Goal: Task Accomplishment & Management: Use online tool/utility

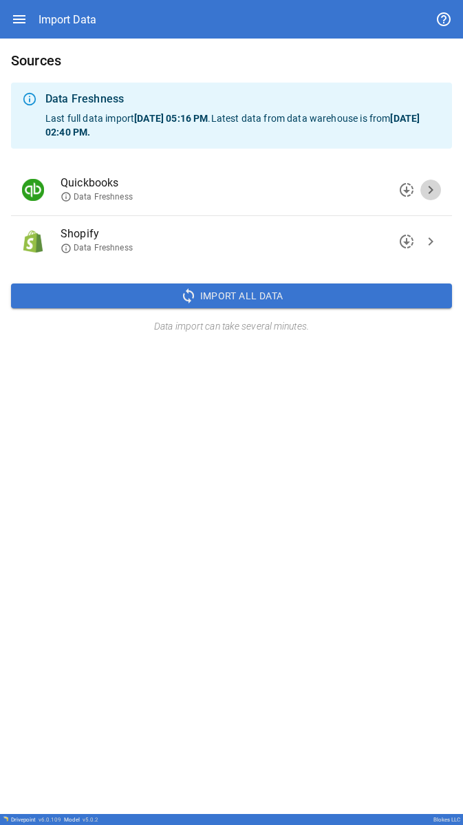
click at [240, 188] on span "chevron_right" at bounding box center [430, 190] width 17 height 17
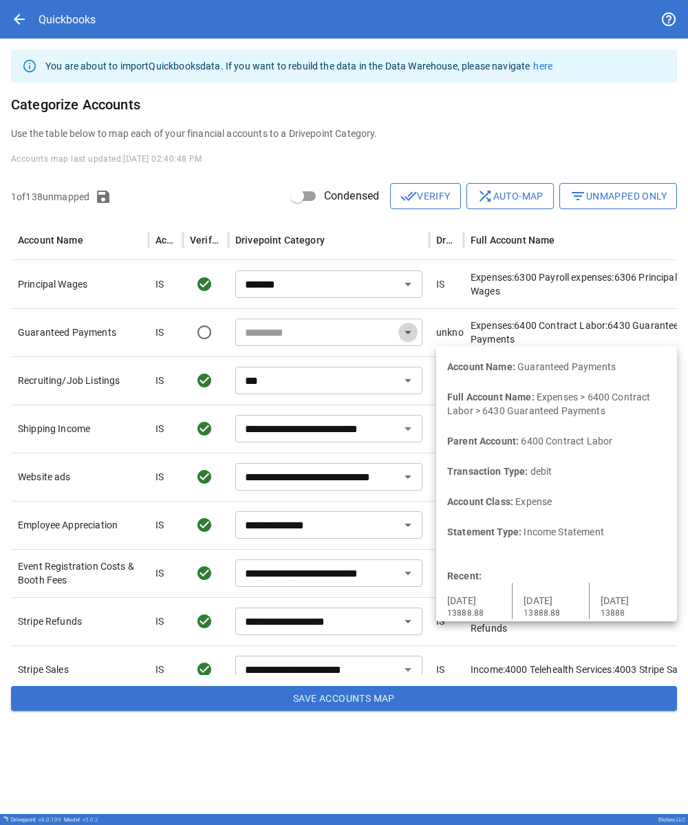
click at [240, 332] on icon "Open" at bounding box center [408, 332] width 7 height 3
click at [240, 336] on input "text" at bounding box center [317, 332] width 156 height 19
click at [240, 332] on icon "Open" at bounding box center [408, 332] width 17 height 17
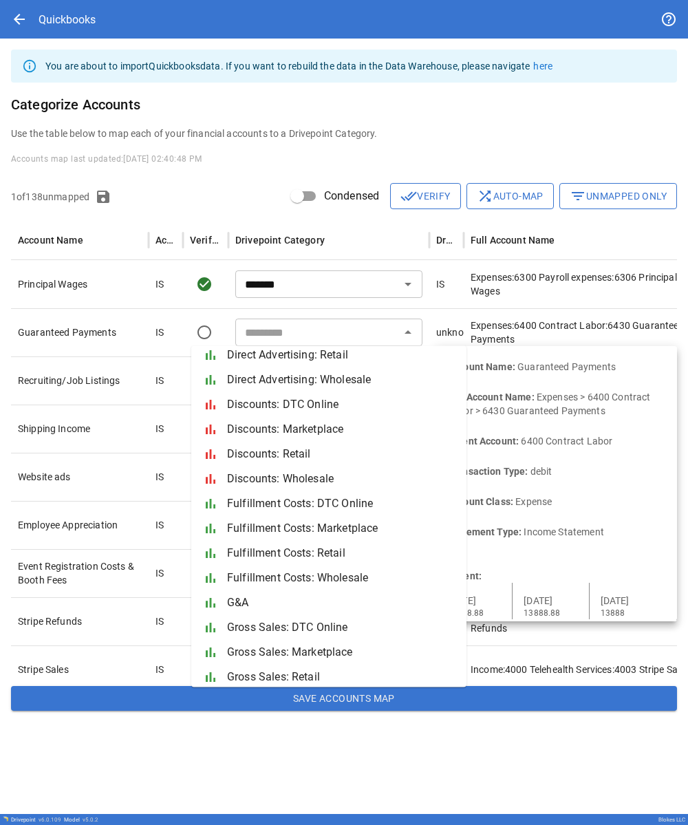
scroll to position [288, 0]
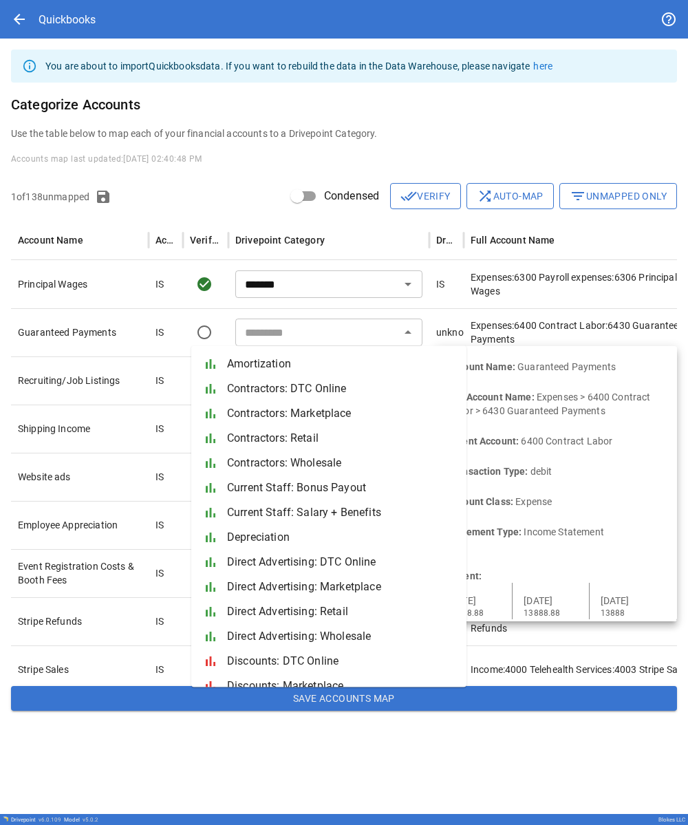
click at [240, 245] on div "Drivepoint Category" at bounding box center [328, 241] width 187 height 38
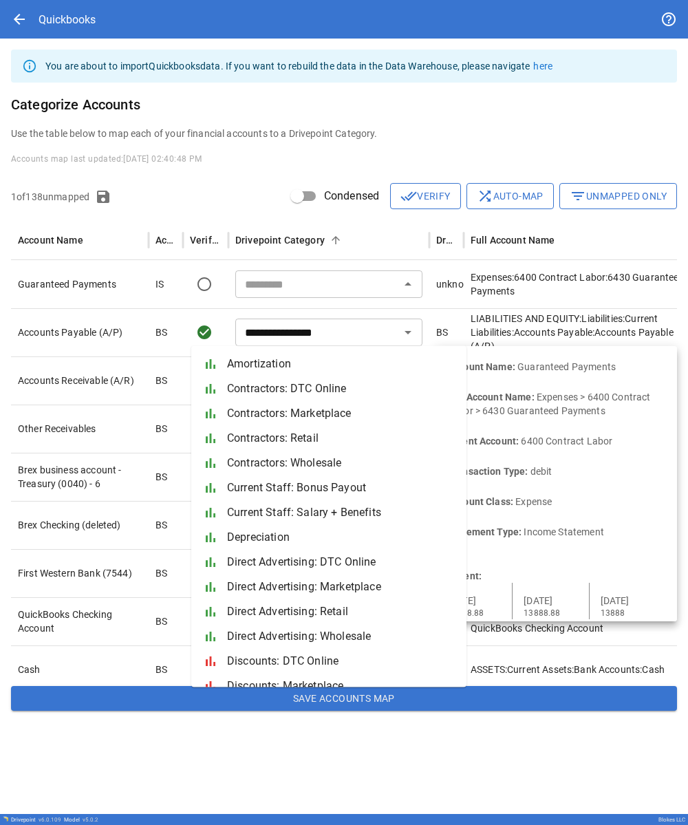
click at [208, 200] on div "1 of 138 unmapped Condensed done_all Verify shuffle Auto-map filter_list Unmapp…" at bounding box center [344, 197] width 666 height 28
click at [240, 202] on button "filter_list Unmapped Only" at bounding box center [618, 196] width 118 height 26
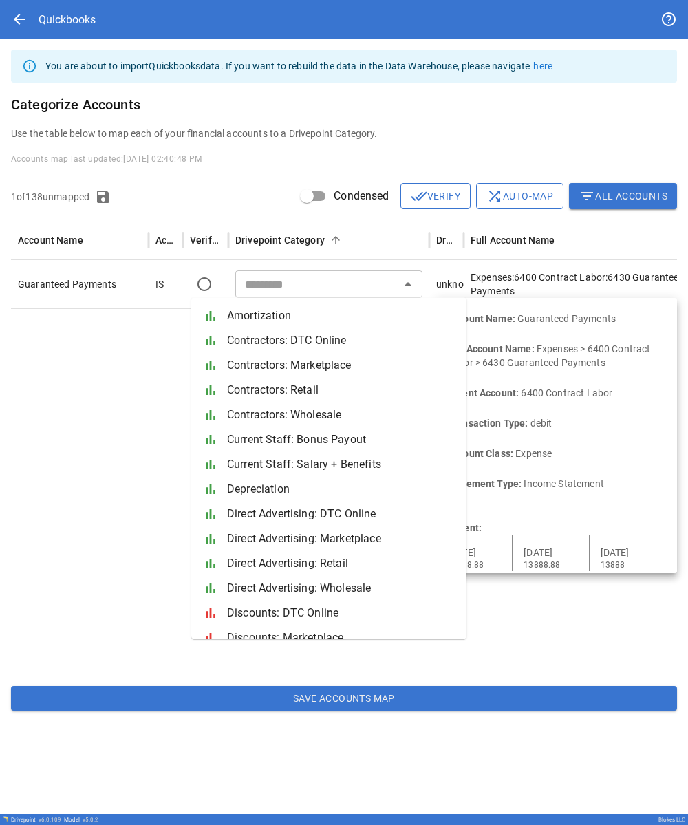
click at [240, 279] on icon "Close" at bounding box center [408, 284] width 17 height 17
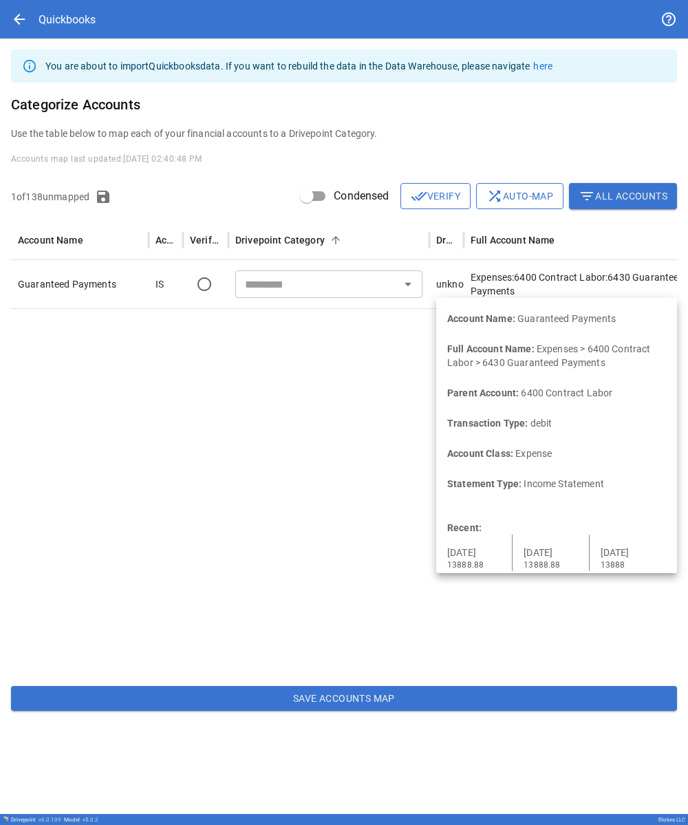
click at [240, 279] on icon "Open" at bounding box center [408, 284] width 17 height 17
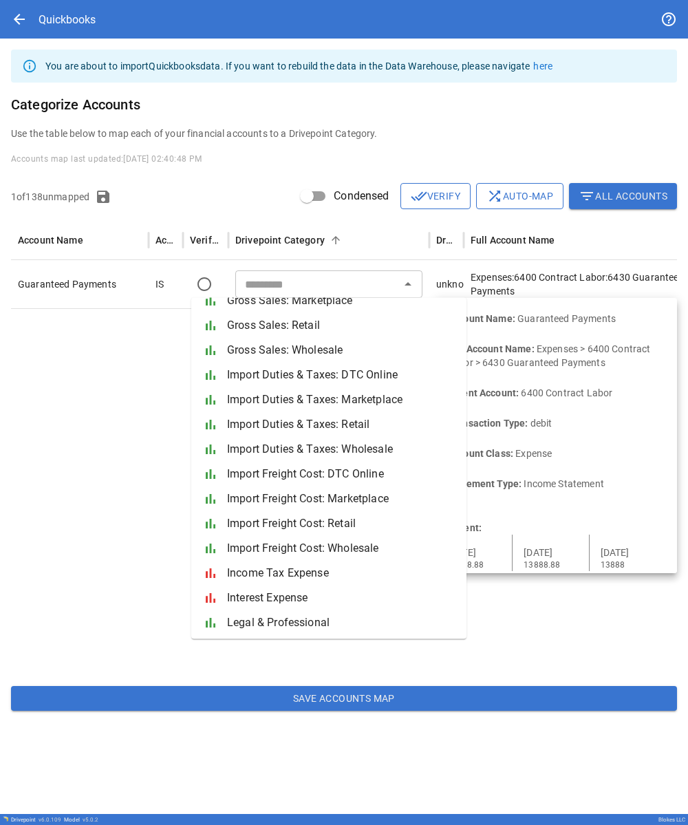
scroll to position [392, 0]
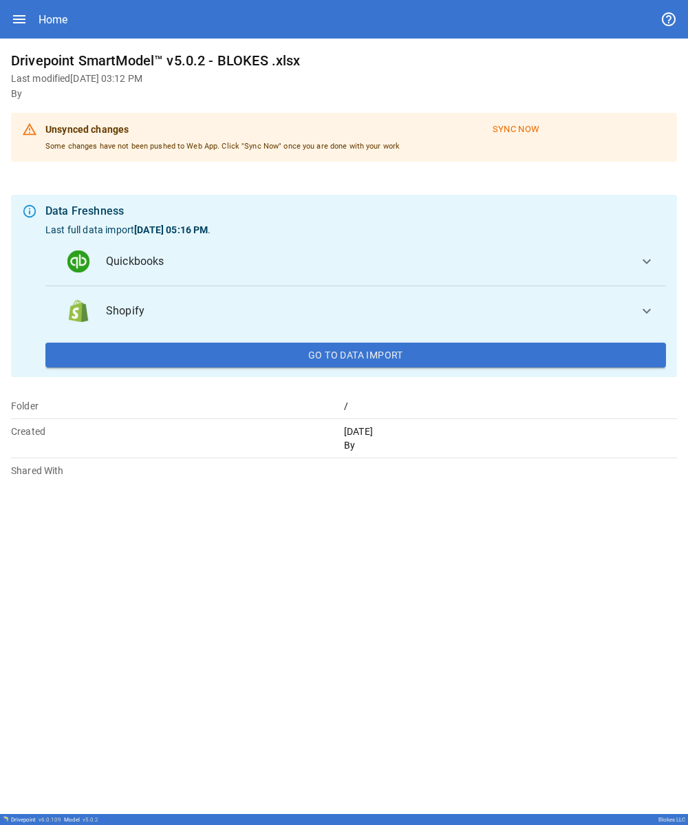
click at [655, 258] on button "Quickbooks expand_more" at bounding box center [355, 262] width 621 height 50
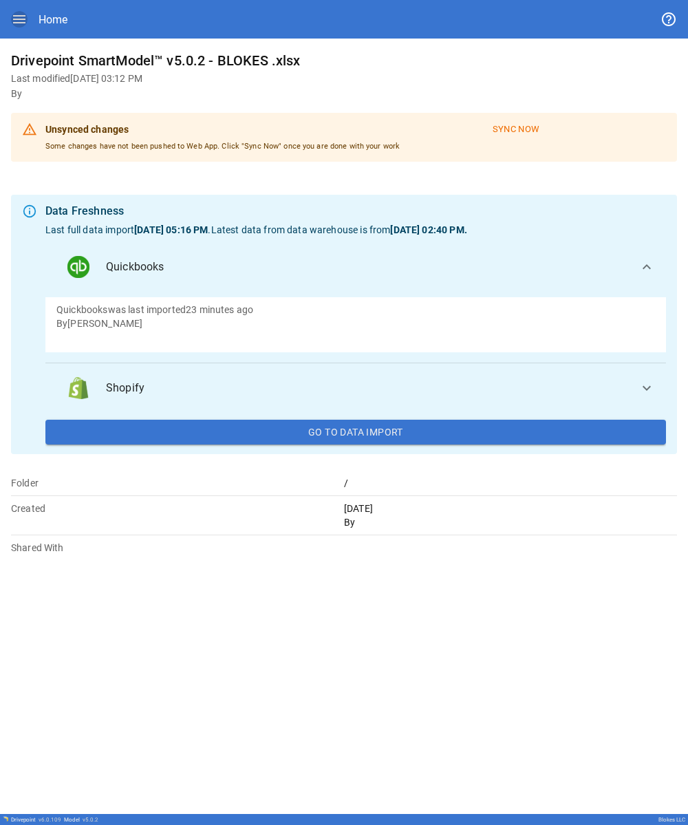
click at [12, 21] on icon "button" at bounding box center [19, 19] width 17 height 17
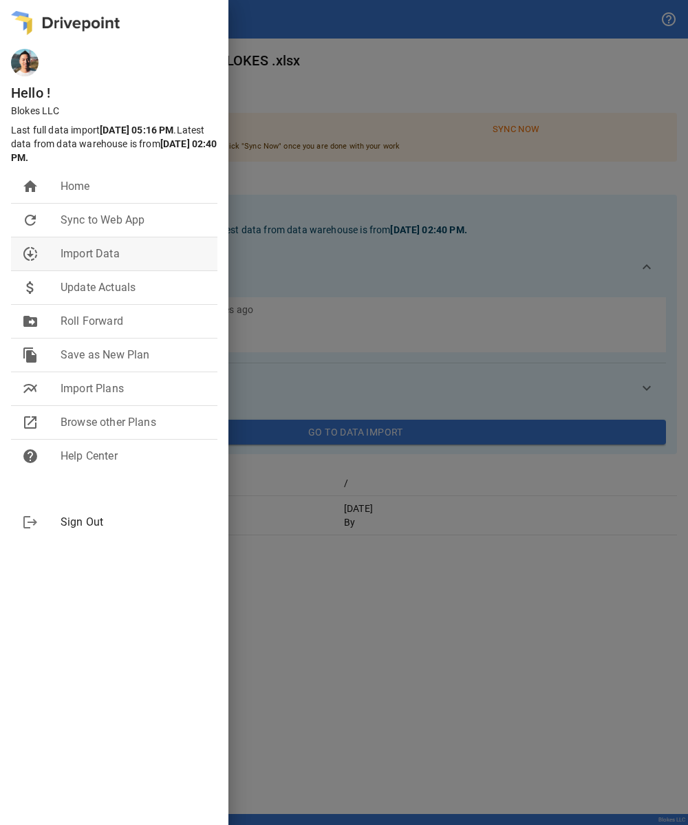
click at [112, 245] on li "downloading Import Data" at bounding box center [114, 253] width 206 height 33
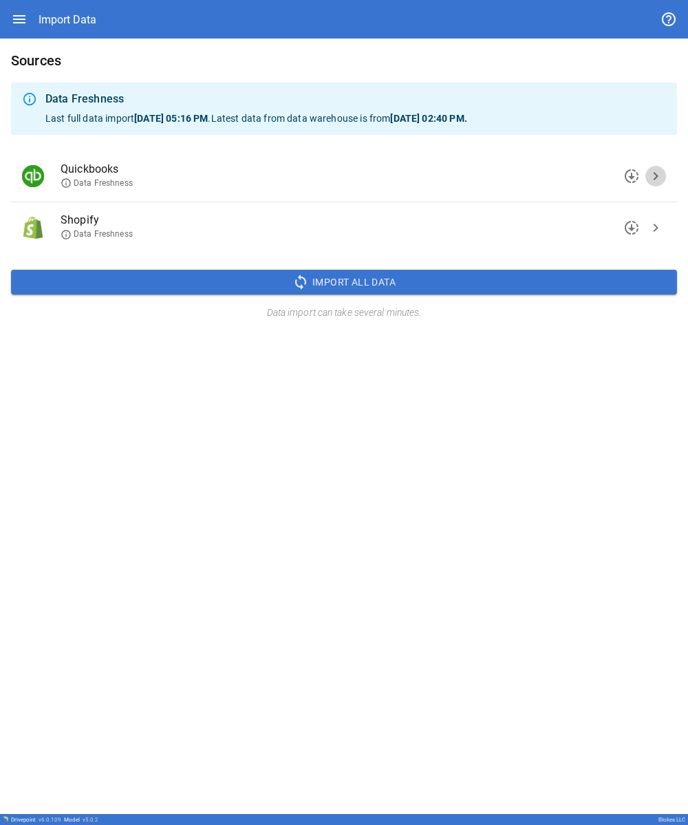
click at [652, 181] on span "chevron_right" at bounding box center [655, 176] width 17 height 17
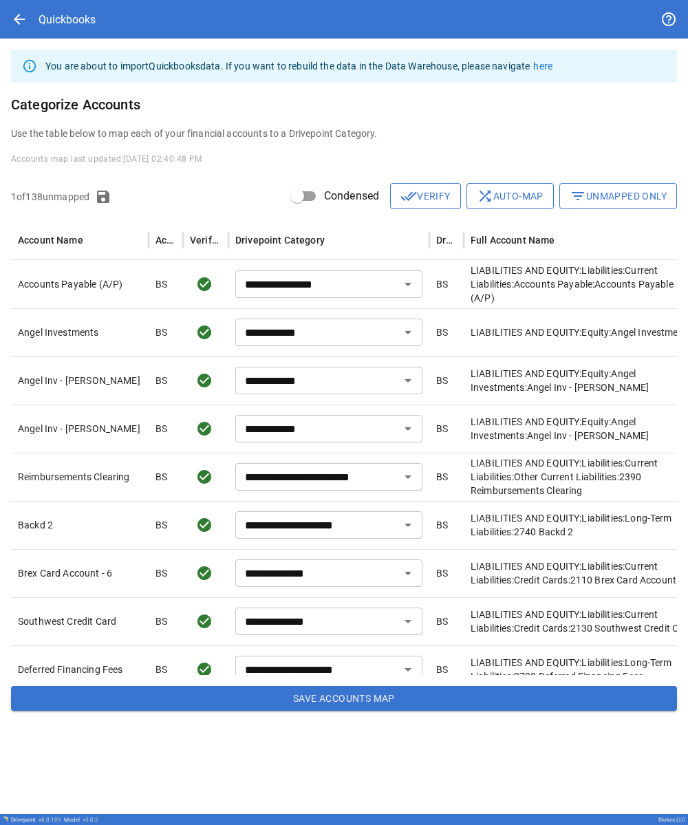
click at [629, 193] on button "filter_list Unmapped Only" at bounding box center [618, 196] width 118 height 26
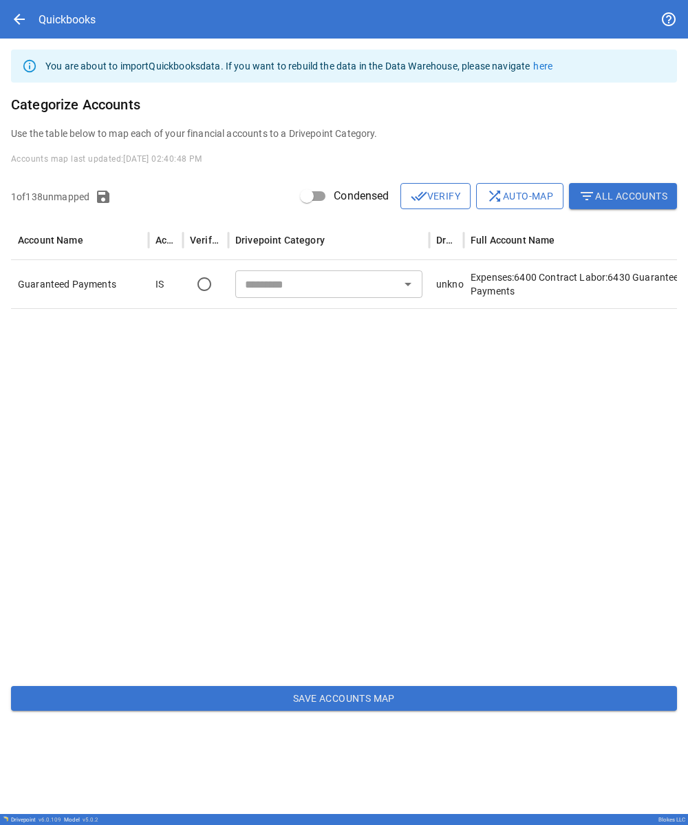
click at [366, 297] on div "​" at bounding box center [328, 284] width 187 height 28
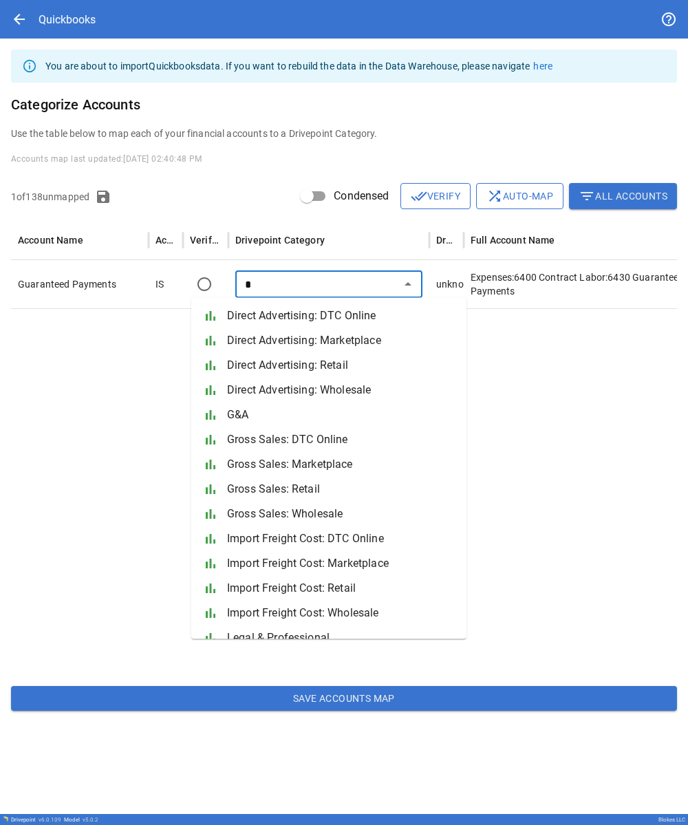
click at [329, 409] on span "G&A" at bounding box center [341, 415] width 228 height 17
type input "***"
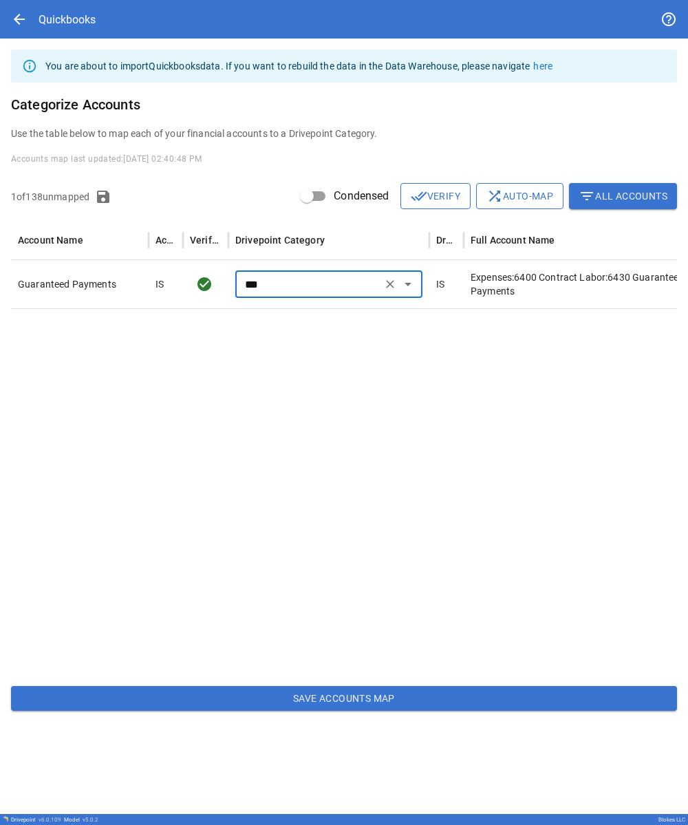
click at [339, 403] on div at bounding box center [409, 491] width 797 height 367
click at [444, 692] on button "Save Accounts Map" at bounding box center [344, 698] width 666 height 25
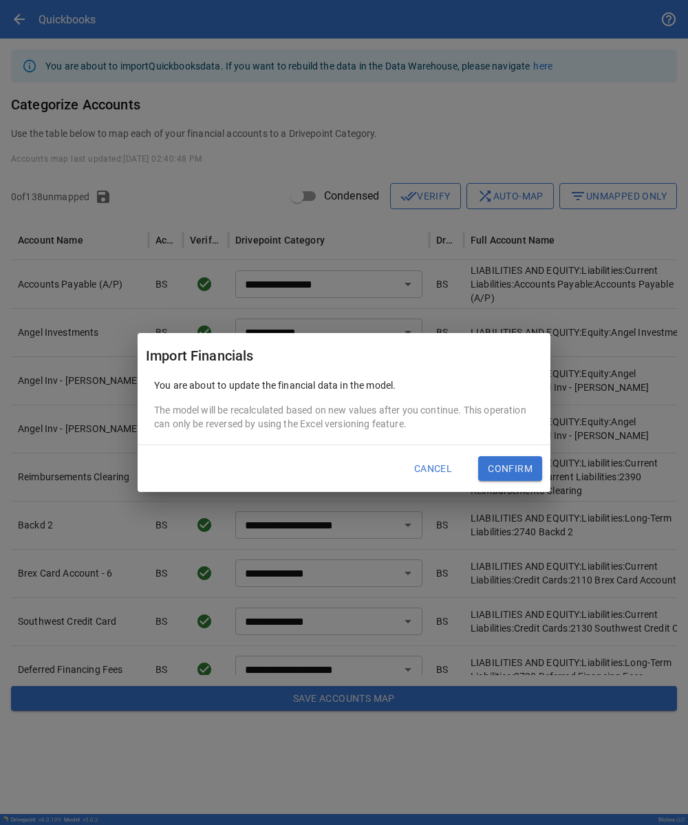
click at [534, 466] on button "Confirm" at bounding box center [510, 468] width 64 height 25
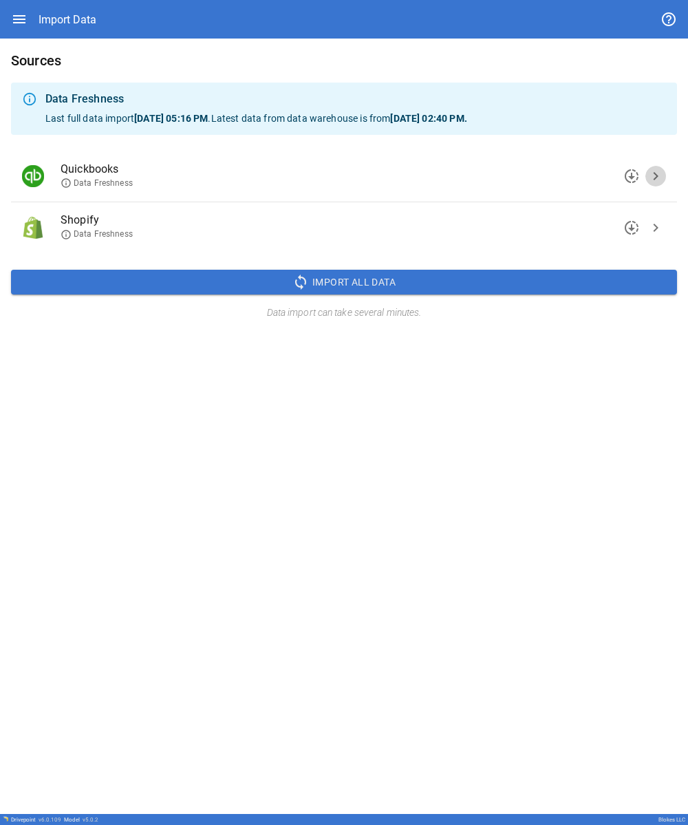
click at [660, 174] on span "chevron_right" at bounding box center [655, 176] width 17 height 17
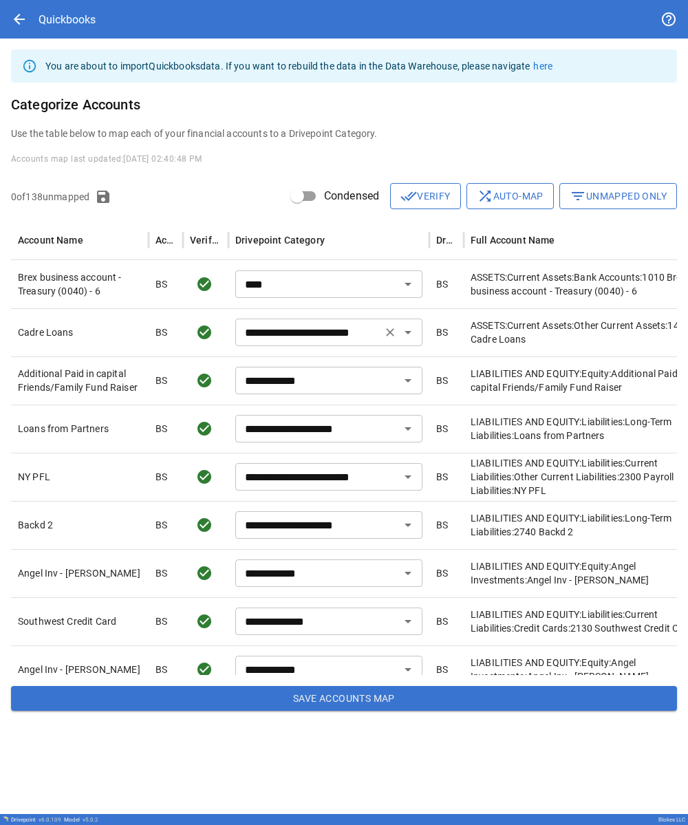
click at [407, 332] on icon "Open" at bounding box center [408, 332] width 7 height 3
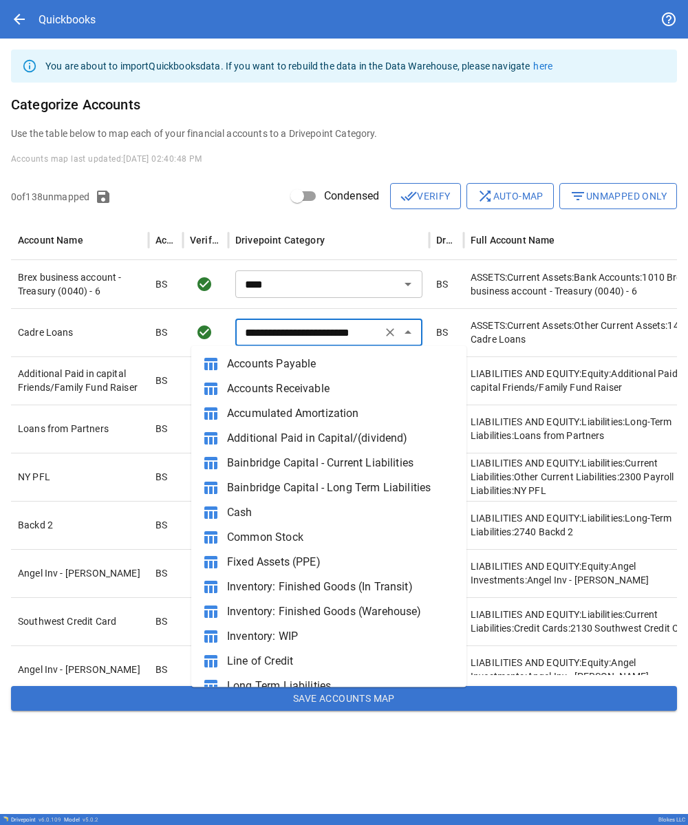
scroll to position [85, 0]
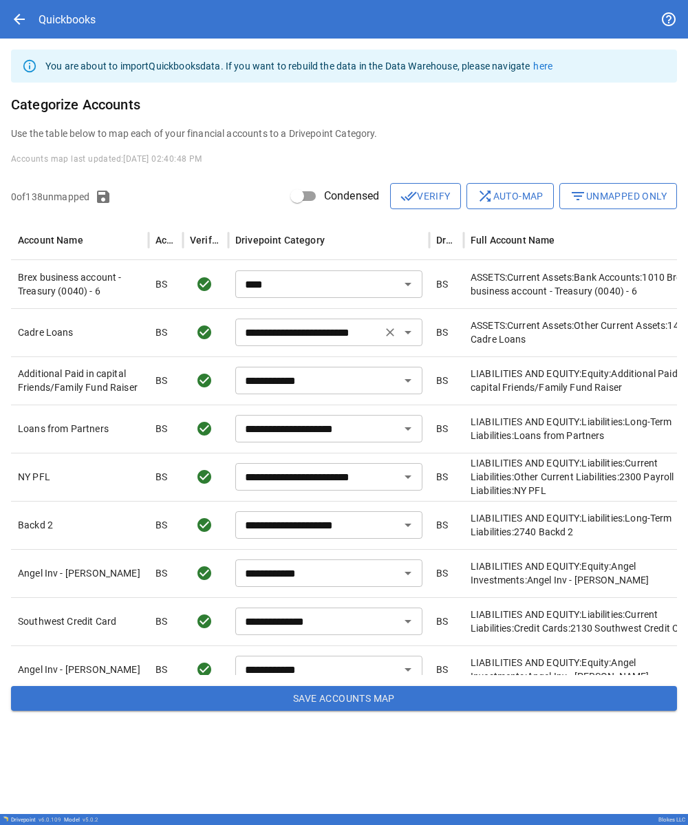
click at [410, 328] on icon "Open" at bounding box center [408, 332] width 17 height 17
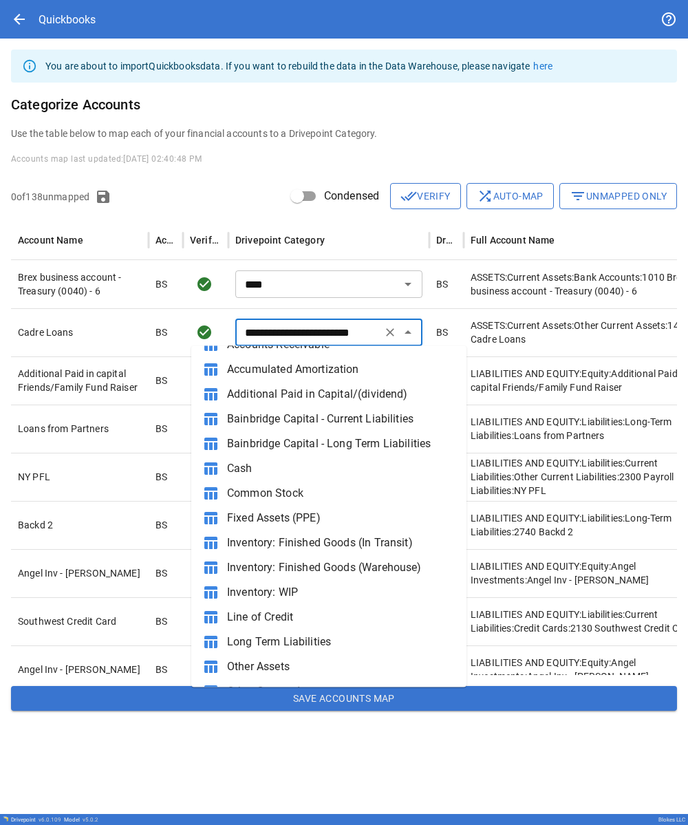
scroll to position [140, 0]
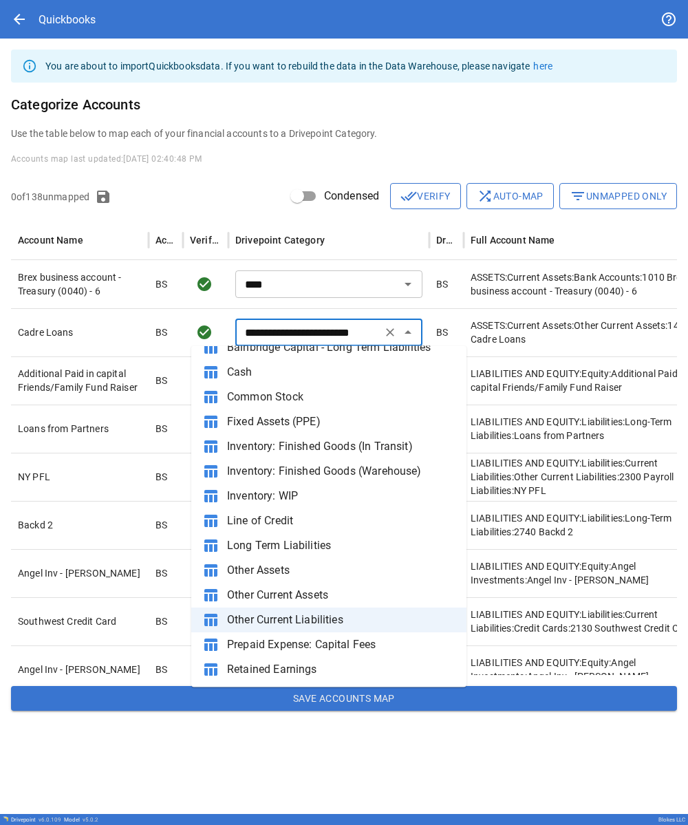
click at [280, 591] on span "Other Current Assets" at bounding box center [341, 595] width 228 height 17
type input "**********"
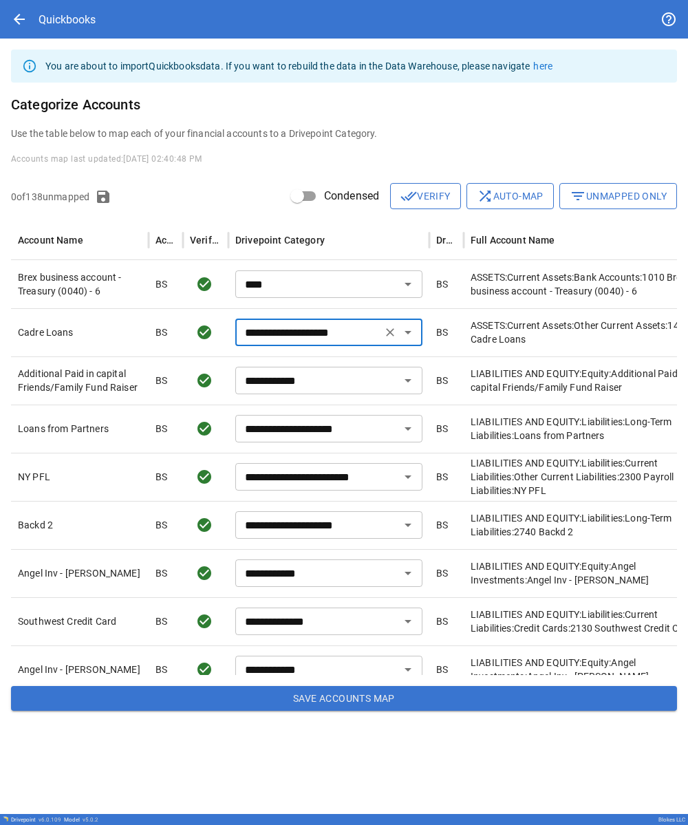
click at [281, 142] on div "**********" at bounding box center [344, 383] width 688 height 689
click at [261, 696] on button "Save Accounts Map" at bounding box center [344, 698] width 666 height 25
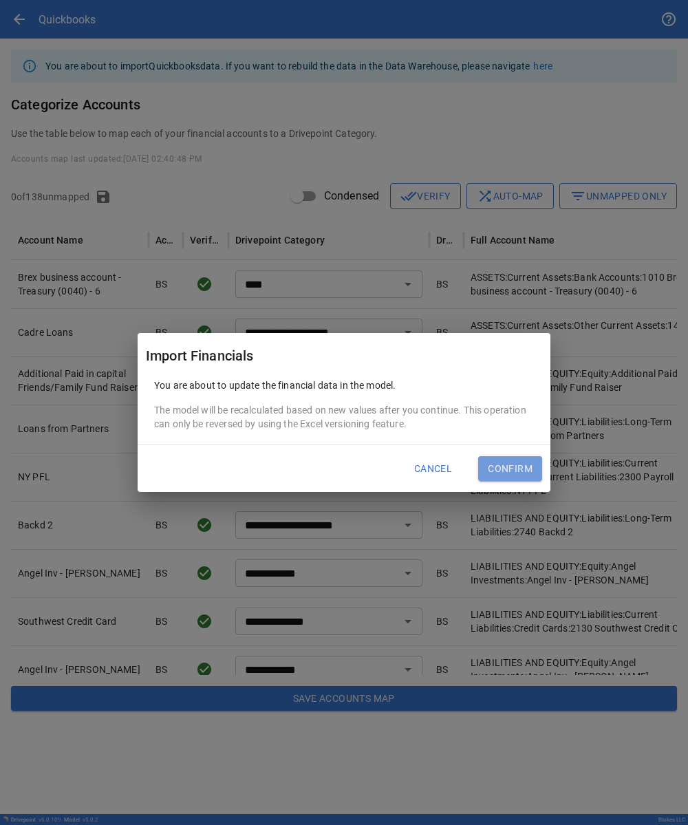
click at [520, 471] on button "Confirm" at bounding box center [510, 468] width 64 height 25
